Goal: Task Accomplishment & Management: Manage account settings

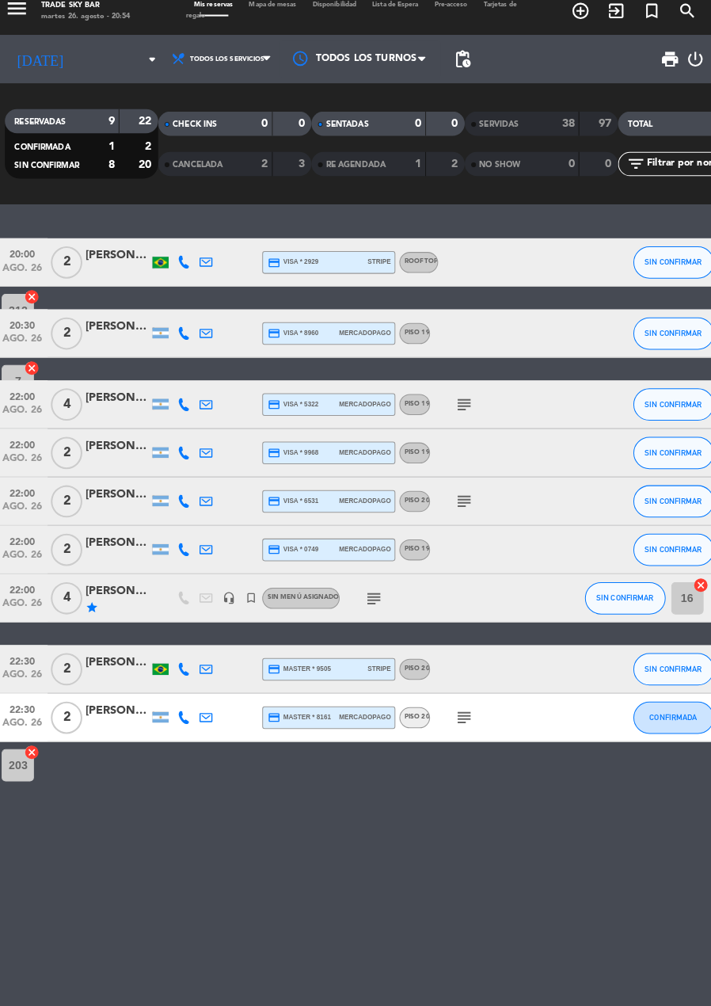
scroll to position [2, 0]
click at [463, 413] on icon "subject" at bounding box center [462, 410] width 19 height 19
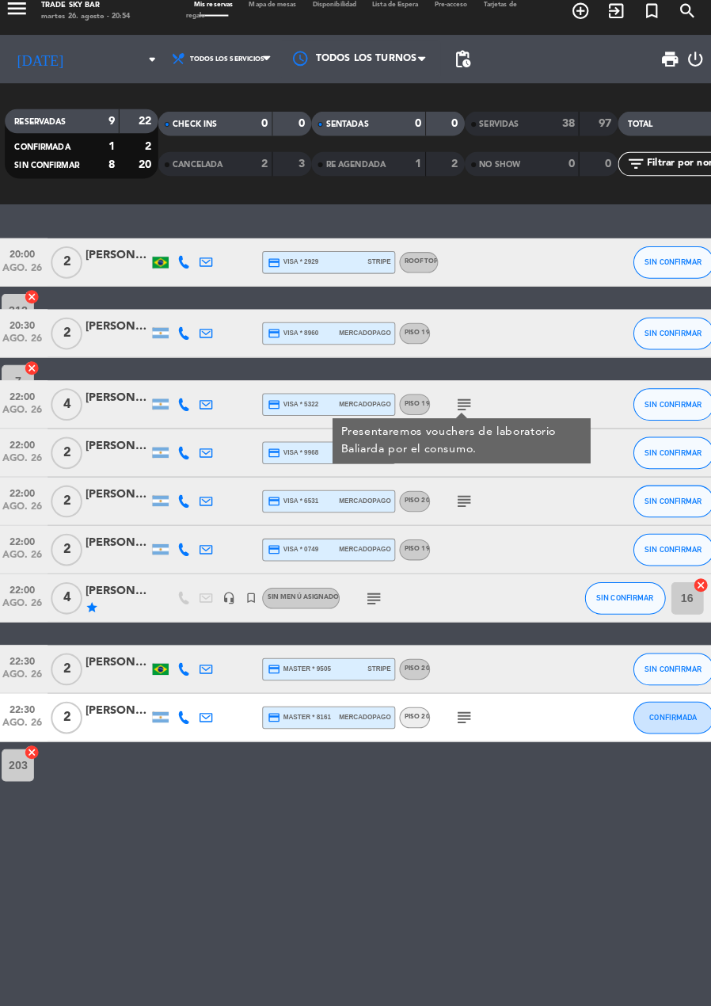
click at [463, 408] on icon "subject" at bounding box center [462, 410] width 19 height 19
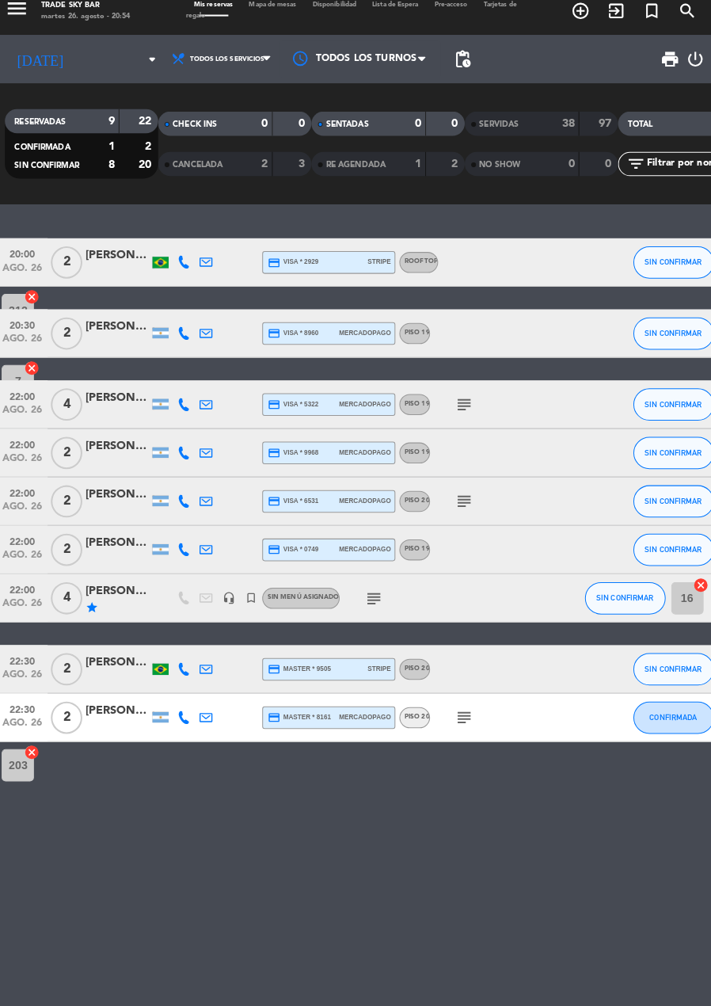
scroll to position [0, 0]
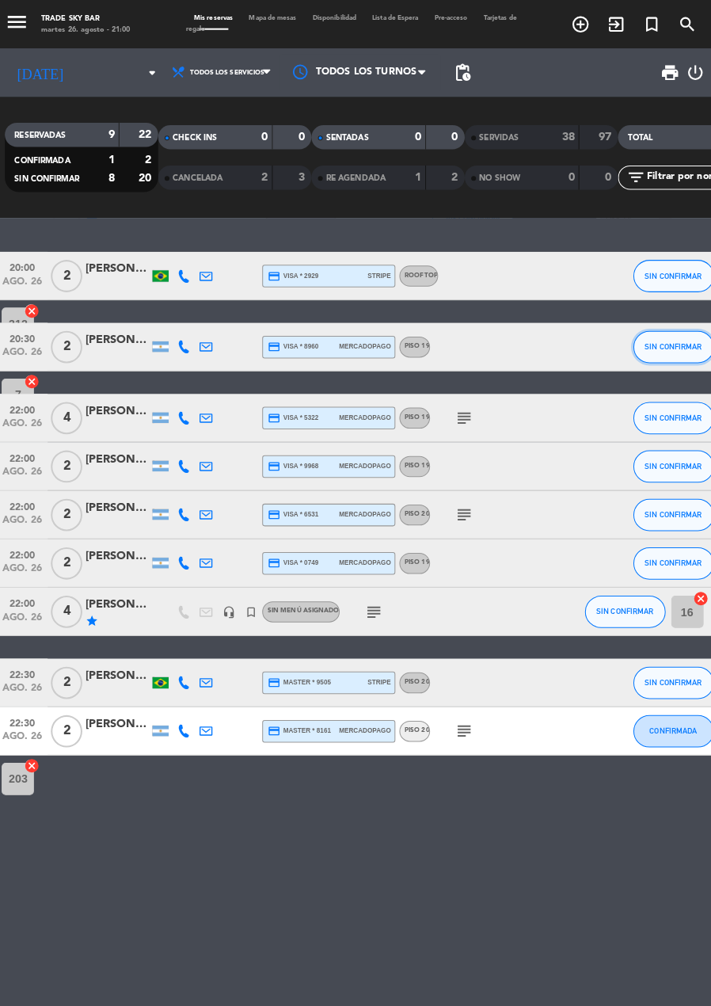
click at [664, 340] on span "SIN CONFIRMAR" at bounding box center [668, 340] width 56 height 9
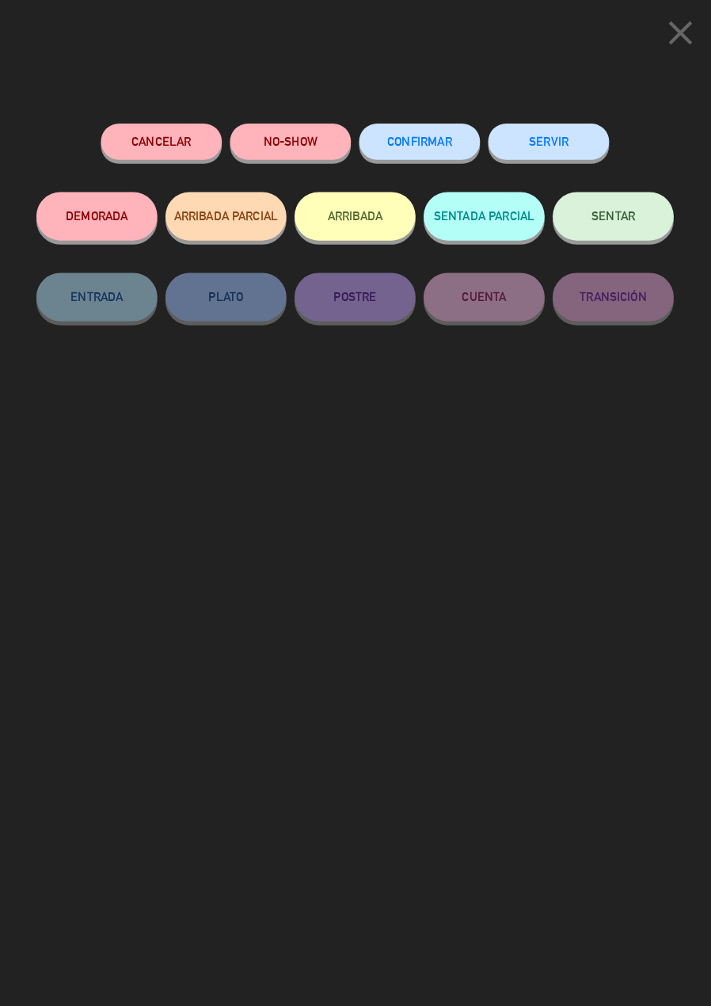
click at [561, 133] on button "SERVIR" at bounding box center [545, 139] width 119 height 36
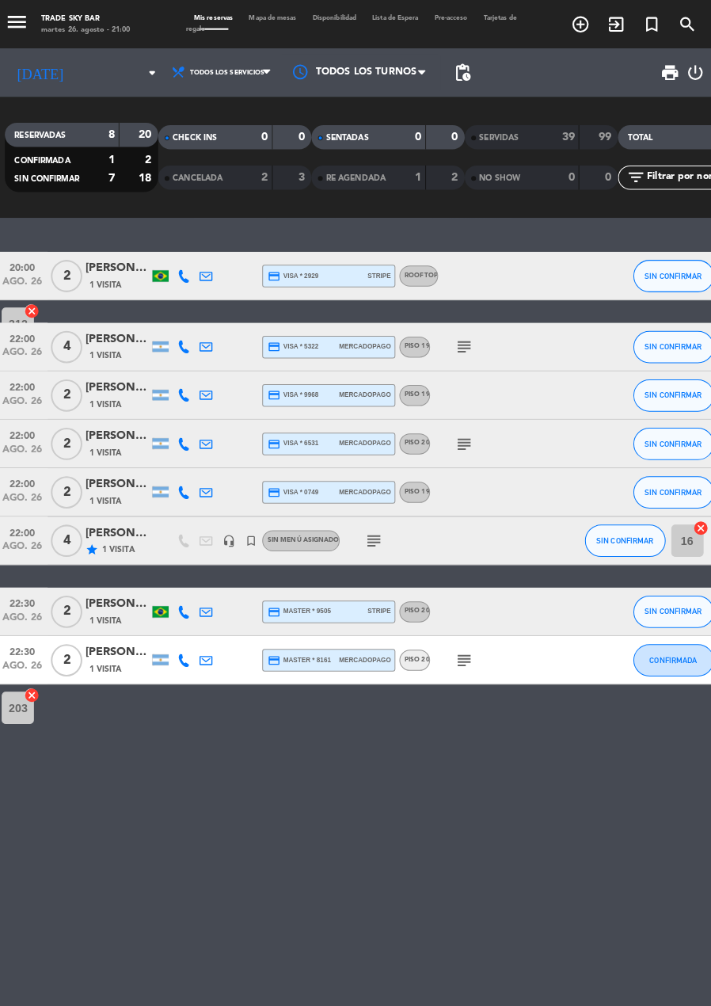
click at [364, 525] on icon "subject" at bounding box center [373, 530] width 19 height 19
